Goal: Task Accomplishment & Management: Complete application form

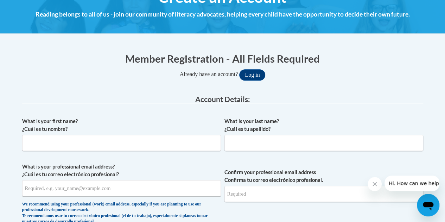
scroll to position [99, 0]
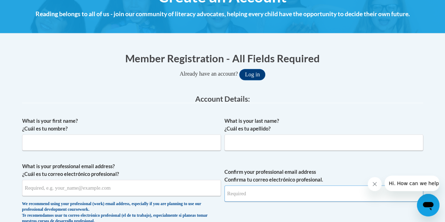
type input "kalehmann@my.waketech.edu"
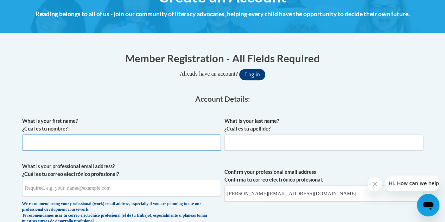
click at [182, 138] on input "What is your first name? ¿Cuál es tu nombre?" at bounding box center [121, 143] width 199 height 16
type input "Kari"
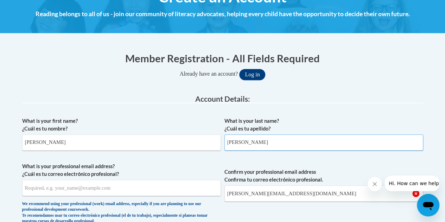
type input "Griffin"
click at [128, 193] on input "What is your professional email address? ¿Cuál es tu correo electrónico profesi…" at bounding box center [121, 188] width 199 height 16
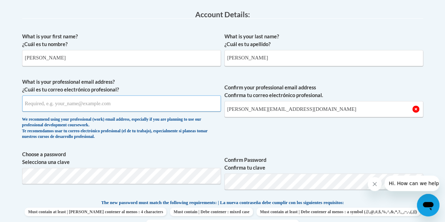
scroll to position [232, 0]
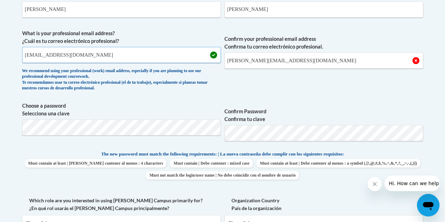
type input "karigriffin2205@gmail.com"
click at [305, 61] on input "kalehmann@my.waketech.edu" at bounding box center [324, 60] width 199 height 16
drag, startPoint x: 304, startPoint y: 61, endPoint x: 217, endPoint y: 69, distance: 87.7
click at [217, 69] on span "What is your professional email address? ¿Cuál es tu correo electrónico profesi…" at bounding box center [222, 62] width 401 height 65
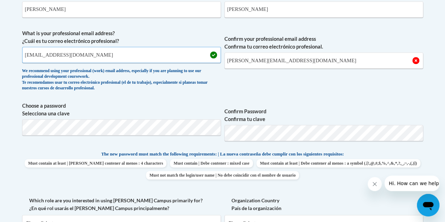
click at [175, 51] on input "karigriffin2205@gmail.com" at bounding box center [121, 55] width 199 height 16
drag, startPoint x: 117, startPoint y: 56, endPoint x: 10, endPoint y: 62, distance: 107.2
click at [10, 62] on body "This site uses cookies to help improve your learning experience. By continuing …" at bounding box center [222, 200] width 445 height 865
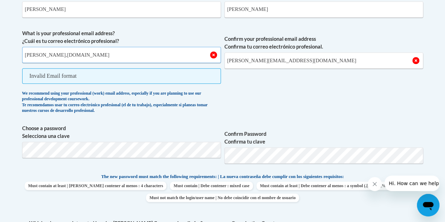
click at [62, 57] on input "kalehmann@my,waketech.edu" at bounding box center [121, 55] width 199 height 16
click at [130, 49] on input "kalehmann@my.waketech.edu" at bounding box center [121, 55] width 199 height 16
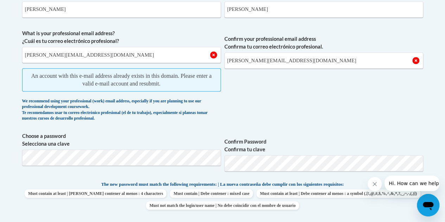
click at [158, 95] on span "What is your professional email address? ¿Cuál es tu correo electrónico profesi…" at bounding box center [121, 77] width 199 height 95
click at [259, 62] on input "kalehmann@my.waketech.edu" at bounding box center [324, 60] width 199 height 16
click at [326, 65] on input "kalehmann@my.waketech.edu" at bounding box center [324, 60] width 199 height 16
drag, startPoint x: 100, startPoint y: 55, endPoint x: 15, endPoint y: 58, distance: 84.2
click at [15, 58] on body "This site uses cookies to help improve your learning experience. By continuing …" at bounding box center [222, 216] width 445 height 896
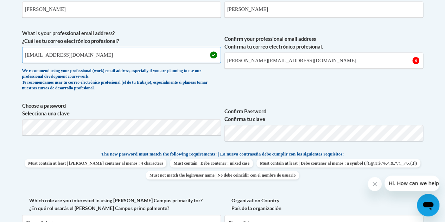
type input "karigriffin2205@gmail.com"
drag, startPoint x: 311, startPoint y: 67, endPoint x: 173, endPoint y: 72, distance: 137.8
click at [173, 72] on span "What is your professional email address? ¿Cuál es tu correo electrónico profesi…" at bounding box center [222, 62] width 401 height 65
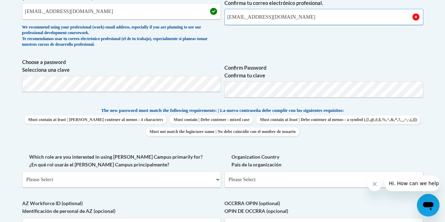
scroll to position [276, 0]
type input "karigriffin2205@gmail.com"
click at [0, 79] on body "This site uses cookies to help improve your learning experience. By continuing …" at bounding box center [222, 156] width 445 height 865
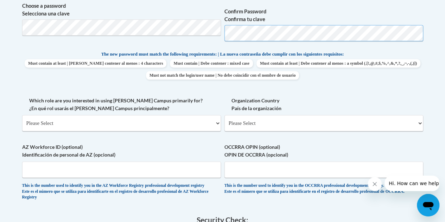
scroll to position [341, 0]
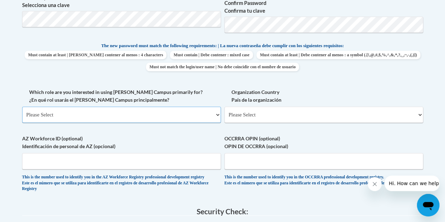
click at [108, 116] on select "Please Select College/University | Colegio/Universidad Community/Nonprofit Part…" at bounding box center [121, 115] width 199 height 16
select select "5a18ea06-2b54-4451-96f2-d152daf9eac5"
click at [22, 107] on select "Please Select College/University | Colegio/Universidad Community/Nonprofit Part…" at bounding box center [121, 115] width 199 height 16
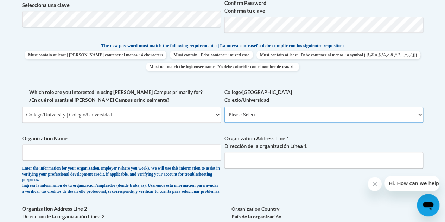
click at [266, 112] on select "Please Select College/University Staff | Empleado universitario College/Univers…" at bounding box center [324, 115] width 199 height 16
select select "99b32b07-cffc-426c-8bf6-0cd77760d84b"
click at [225, 107] on select "Please Select College/University Staff | Empleado universitario College/Univers…" at bounding box center [324, 115] width 199 height 16
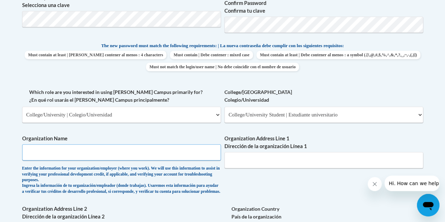
click at [80, 152] on input "Organization Name" at bounding box center [121, 152] width 199 height 16
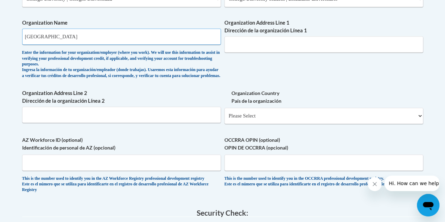
scroll to position [457, 0]
type input "Wake Technical Community College"
click at [251, 47] on input "Organization Address Line 1 Dirección de la organización Línea 1" at bounding box center [324, 44] width 199 height 16
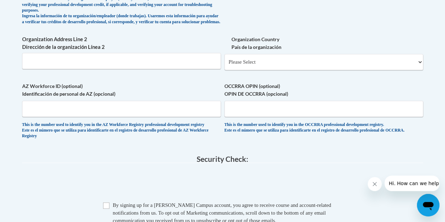
scroll to position [511, 0]
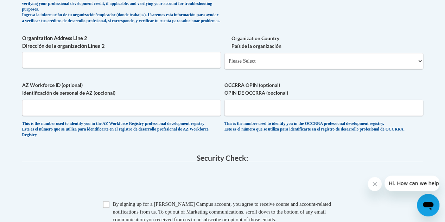
type input "9101 Fayetteville Road"
click at [193, 66] on input "Organization Address Line 2 Dirección de la organización Línea 2" at bounding box center [121, 60] width 199 height 16
type input "Raleigh, NC"
click at [245, 66] on select "Please Select United States | Estados Unidos Outside of the United States | Fue…" at bounding box center [324, 61] width 199 height 16
select select "ad49bcad-a171-4b2e-b99c-48b446064914"
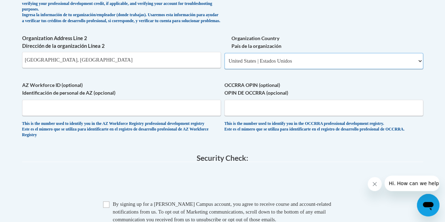
click at [225, 58] on select "Please Select United States | Estados Unidos Outside of the United States | Fue…" at bounding box center [324, 61] width 199 height 16
select select
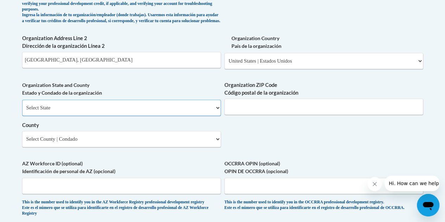
click at [93, 114] on select "Select State Alabama Alaska Arizona Arkansas California Colorado Connecticut De…" at bounding box center [121, 108] width 199 height 16
select select "North Carolina"
click at [22, 105] on select "Select State Alabama Alaska Arizona Arkansas California Colorado Connecticut De…" at bounding box center [121, 108] width 199 height 16
drag, startPoint x: 39, startPoint y: 65, endPoint x: 18, endPoint y: 65, distance: 20.8
click at [18, 65] on div "Member Registration - All Fields Required Already have an account? Log in Prefe…" at bounding box center [223, 7] width 412 height 751
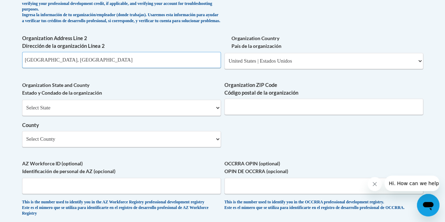
click at [74, 64] on input "Raleigh, NC" at bounding box center [121, 60] width 199 height 16
type input "Raleigh"
click at [255, 111] on input "Organization ZIP Code Código postal de la organización" at bounding box center [324, 107] width 199 height 16
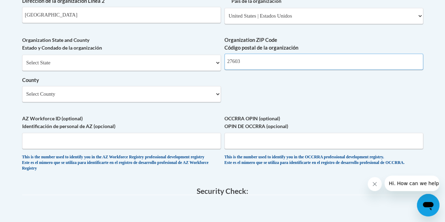
scroll to position [565, 0]
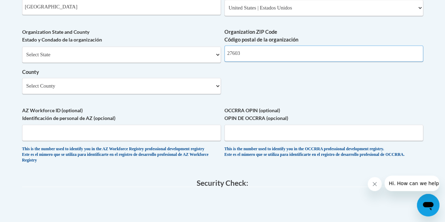
type input "27603"
click at [96, 90] on select "Select County Alamance Alexander Alleghany Anson Ashe Avery Beaufort Bertie Bla…" at bounding box center [121, 86] width 199 height 16
select select "Wake"
click at [22, 83] on select "Select County Alamance Alexander Alleghany Anson Ashe Avery Beaufort Bertie Bla…" at bounding box center [121, 86] width 199 height 16
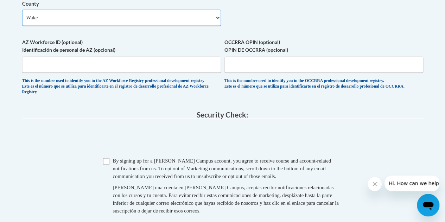
scroll to position [634, 0]
click at [107, 164] on input "Checkbox" at bounding box center [106, 160] width 6 height 6
checkbox input "true"
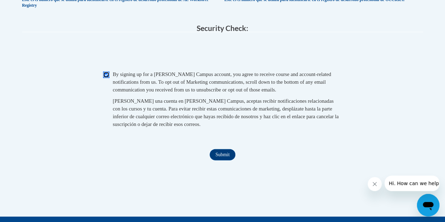
scroll to position [721, 0]
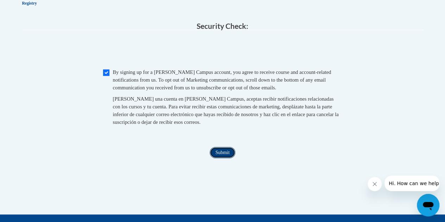
click at [231, 158] on input "Submit" at bounding box center [222, 152] width 25 height 11
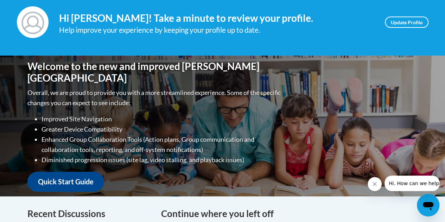
scroll to position [104, 0]
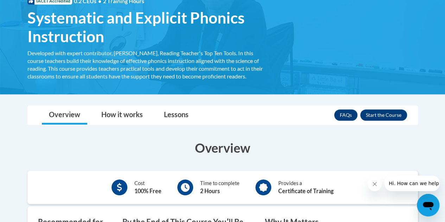
scroll to position [118, 0]
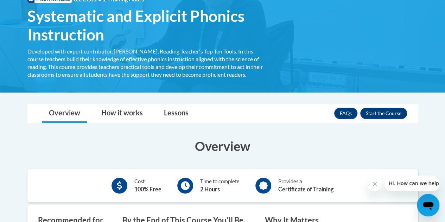
click at [376, 119] on div "FAQs Enroll" at bounding box center [371, 113] width 73 height 18
drag, startPoint x: 375, startPoint y: 115, endPoint x: 373, endPoint y: 52, distance: 62.7
click at [373, 52] on div "<en>Home</en><fr>Accueil</fr><de>Zuhause</de><it>Casa</it><es>Casa</es><pt>Casa…" at bounding box center [223, 33] width 412 height 98
click at [371, 110] on button "Enroll" at bounding box center [384, 113] width 47 height 11
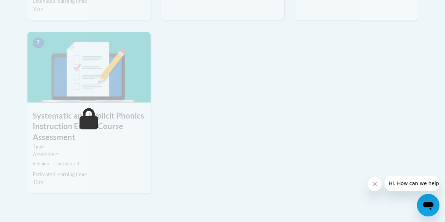
scroll to position [575, 0]
